Goal: Task Accomplishment & Management: Complete application form

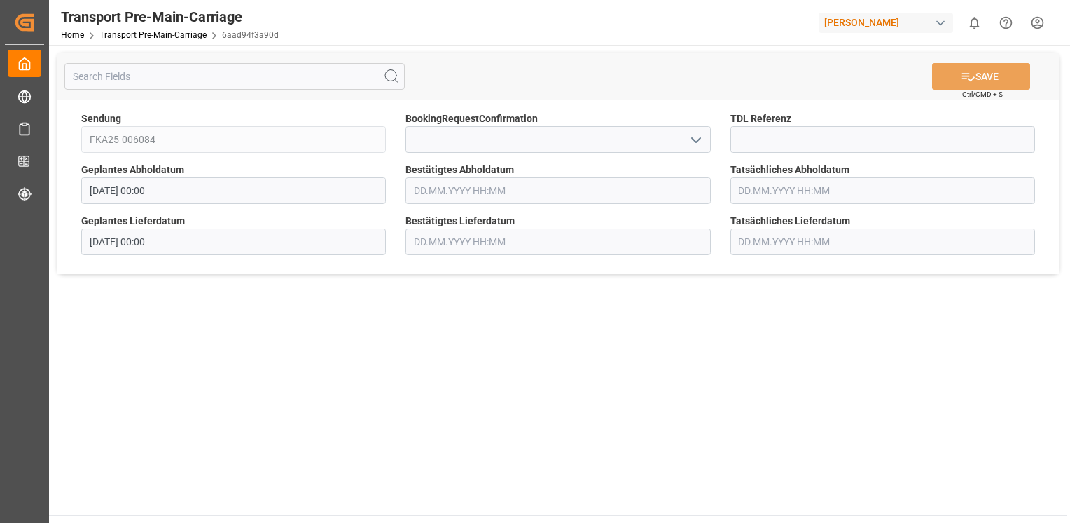
click at [689, 139] on icon "open menu" at bounding box center [696, 140] width 17 height 17
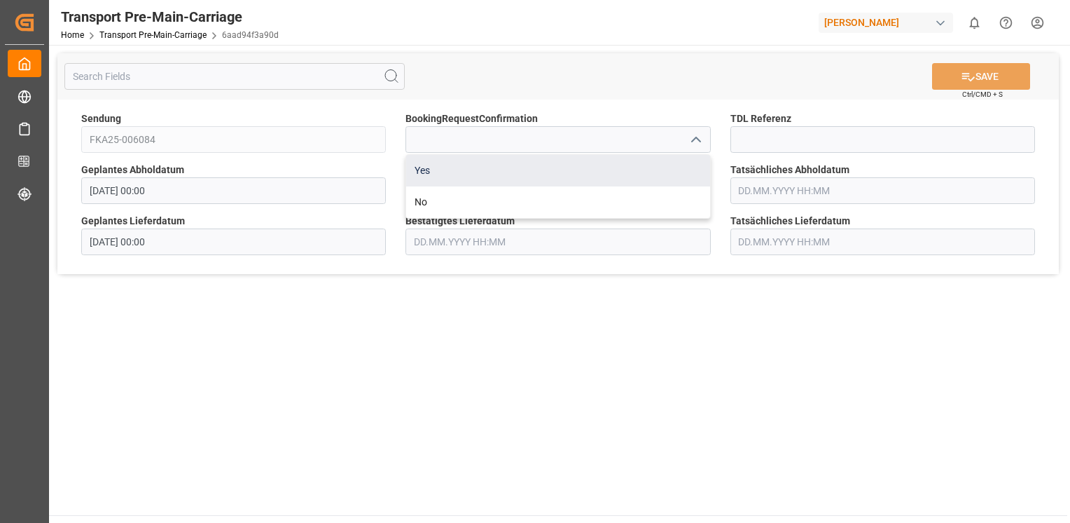
click at [656, 170] on div "Yes" at bounding box center [557, 171] width 303 height 32
type input "Yes"
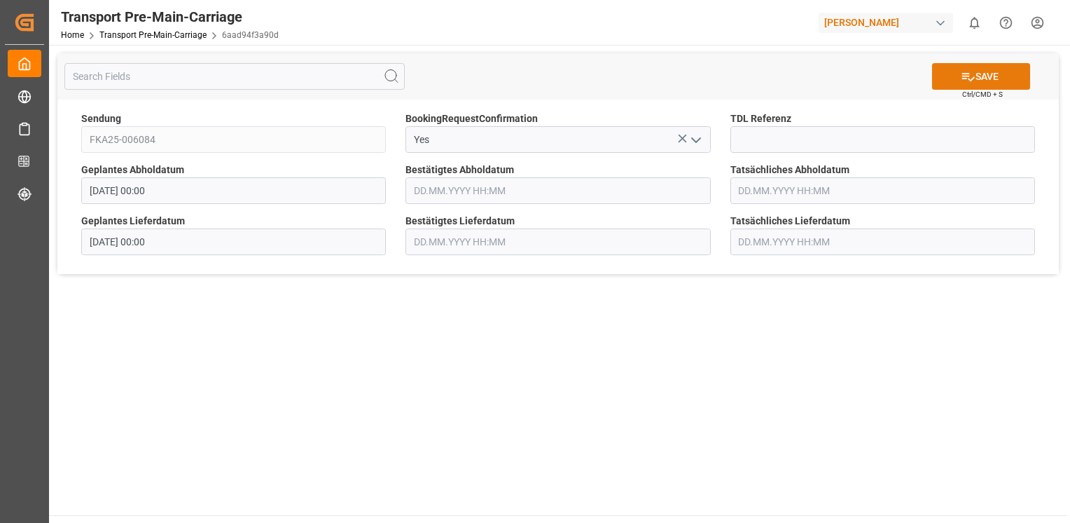
click at [958, 76] on button "SAVE" at bounding box center [981, 76] width 98 height 27
type input "[DATE] 00:00"
click at [699, 143] on icon "open menu" at bounding box center [696, 140] width 17 height 17
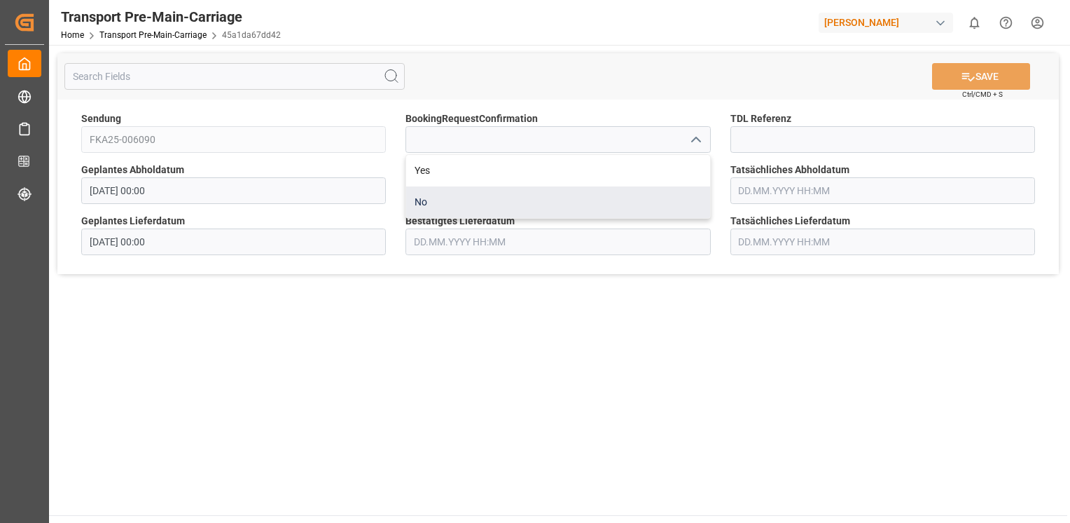
click at [671, 186] on div "No" at bounding box center [557, 202] width 303 height 32
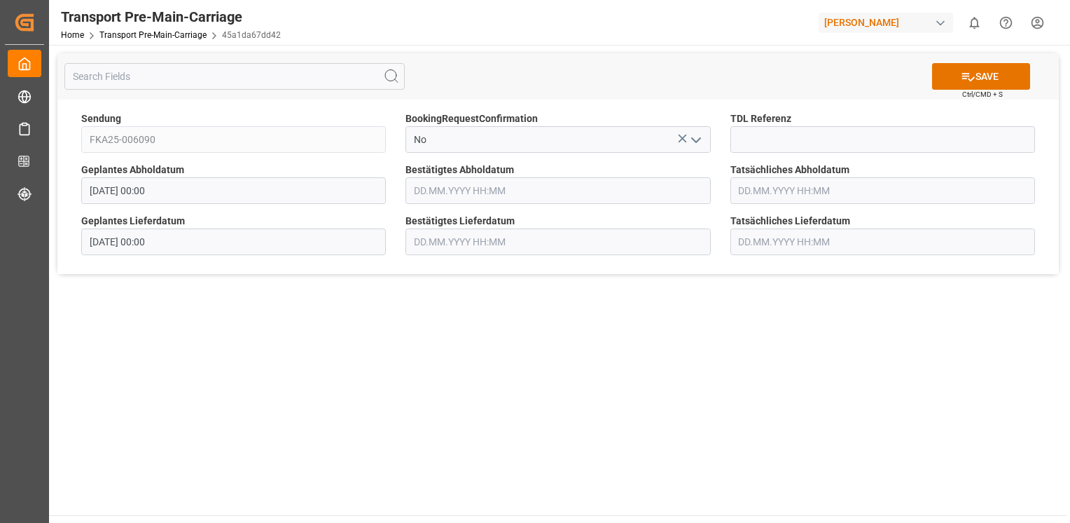
click at [681, 158] on div "Bestätigtes Abholdatum" at bounding box center [558, 183] width 324 height 51
click at [694, 137] on icon "open menu" at bounding box center [696, 140] width 17 height 17
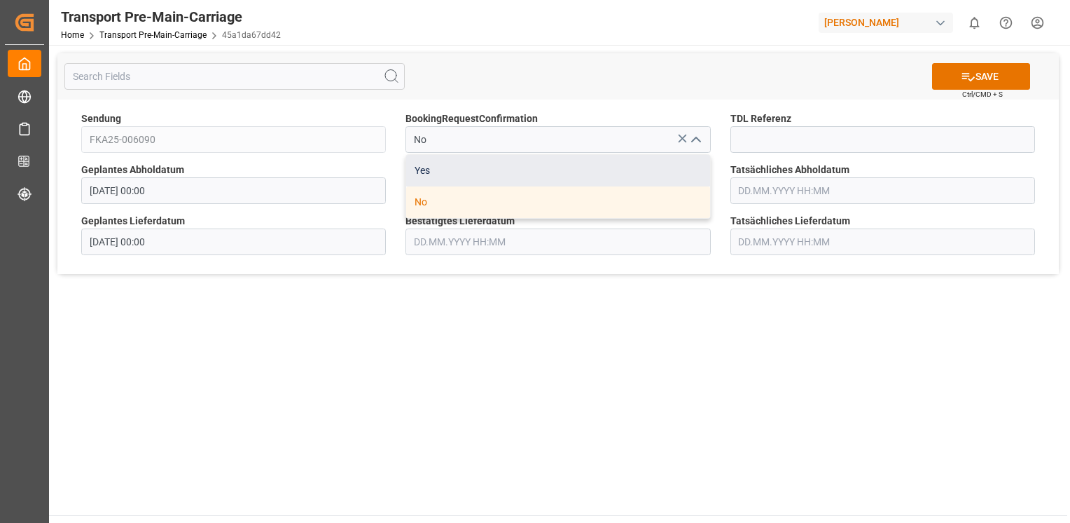
click at [656, 162] on div "Yes" at bounding box center [557, 171] width 303 height 32
type input "Yes"
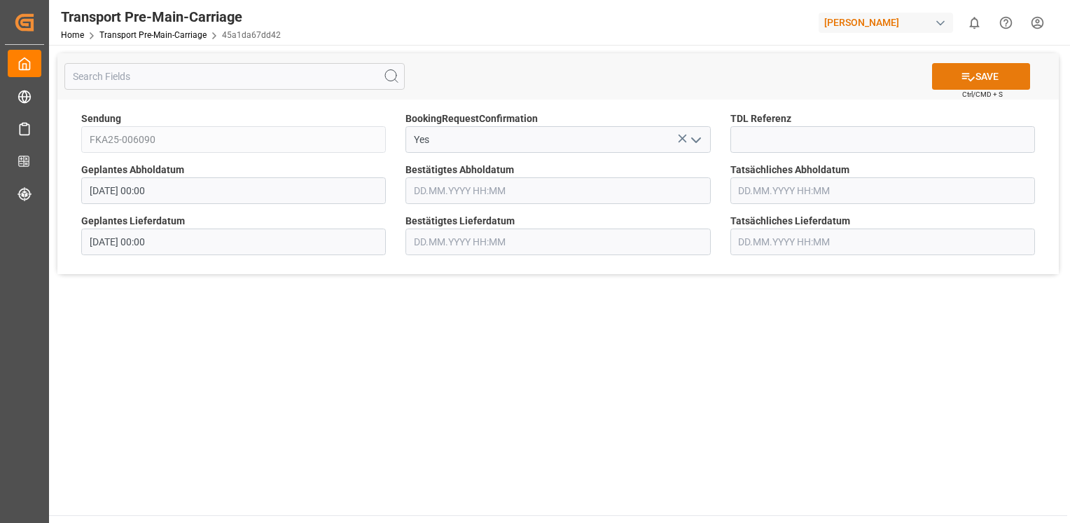
click at [970, 75] on icon at bounding box center [968, 76] width 15 height 15
